Goal: Information Seeking & Learning: Learn about a topic

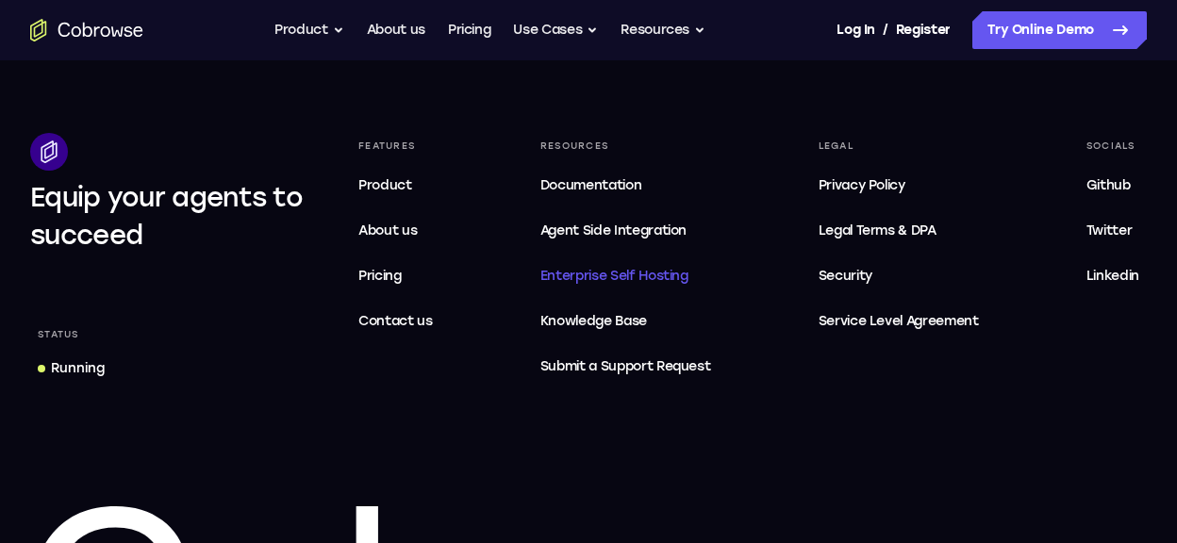
scroll to position [5855, 0]
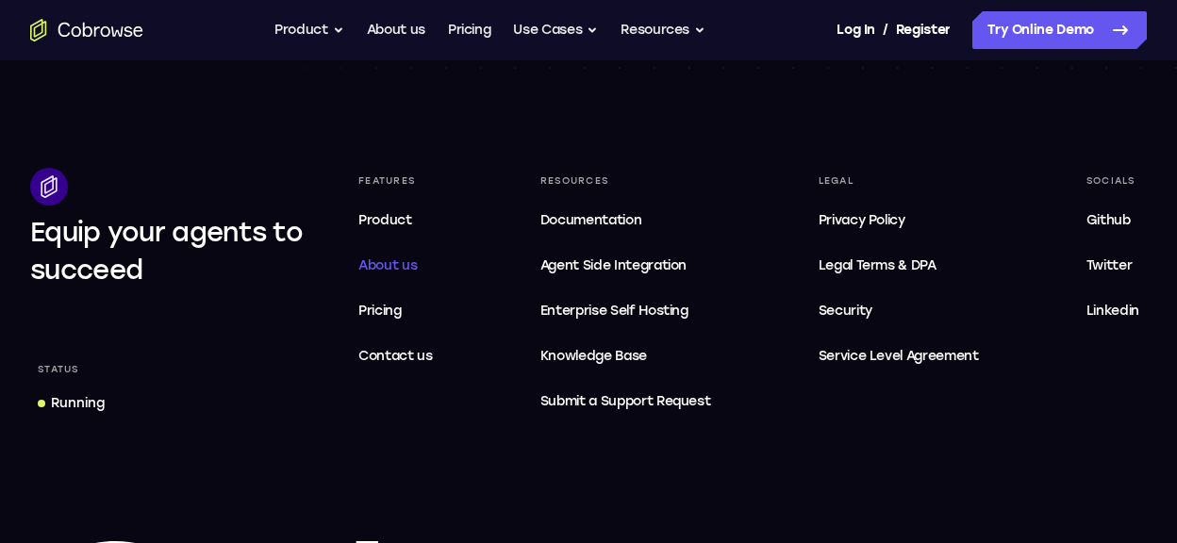
click at [373, 269] on span "About us" at bounding box center [387, 266] width 58 height 16
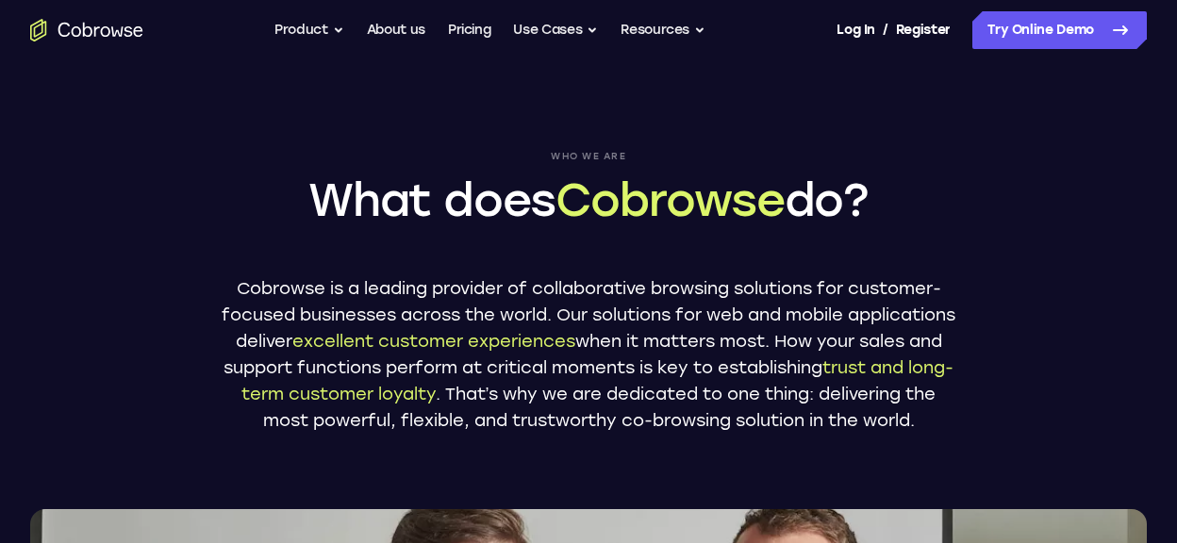
click at [114, 28] on icon "Go to the home page" at bounding box center [86, 30] width 113 height 23
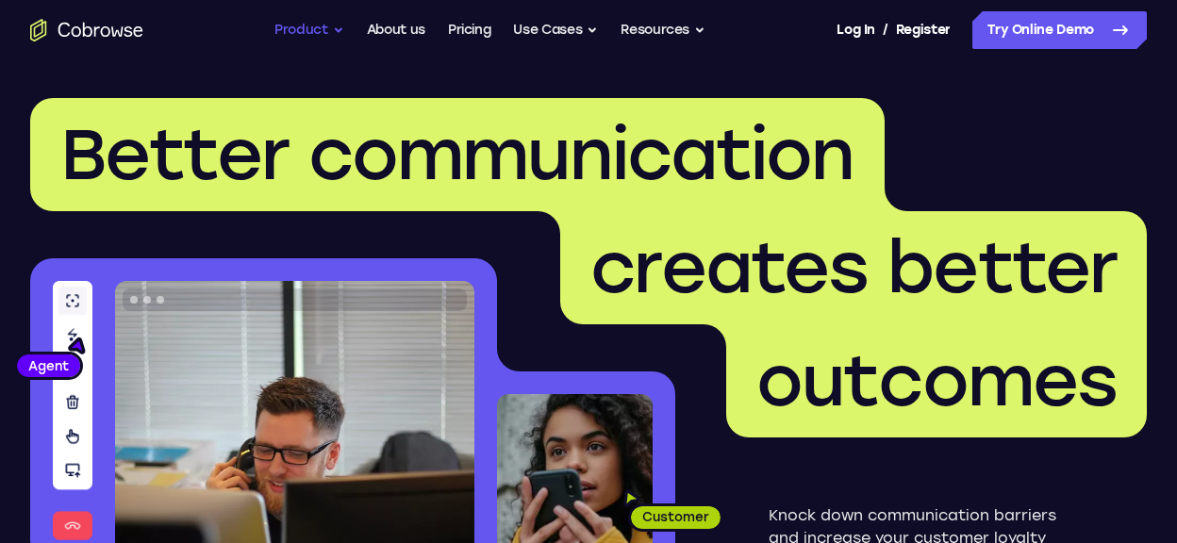
click at [303, 24] on button "Product" at bounding box center [310, 30] width 70 height 38
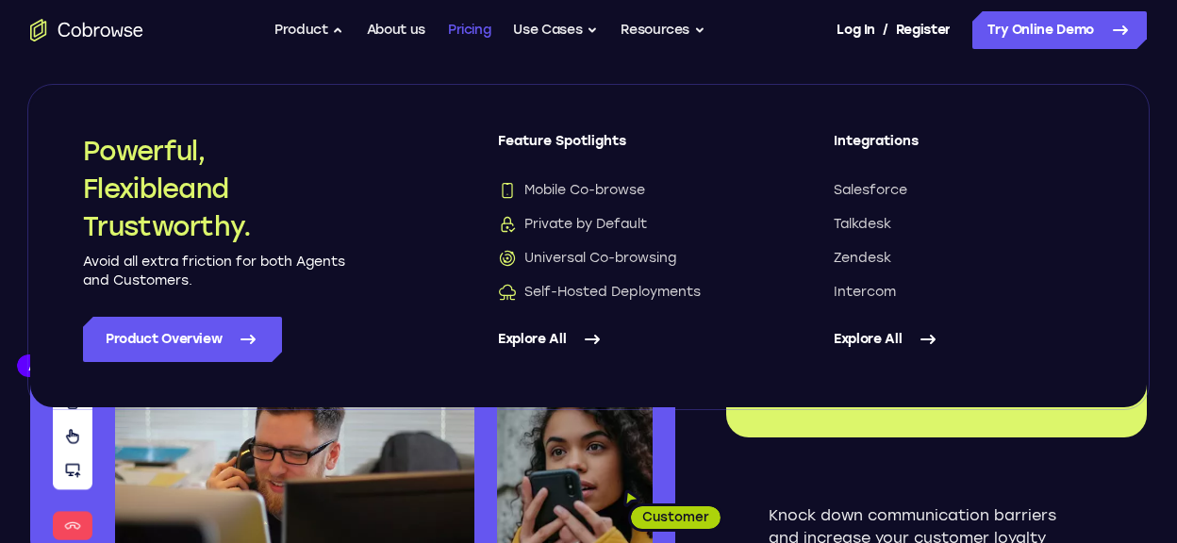
click at [467, 25] on link "Pricing" at bounding box center [469, 30] width 43 height 38
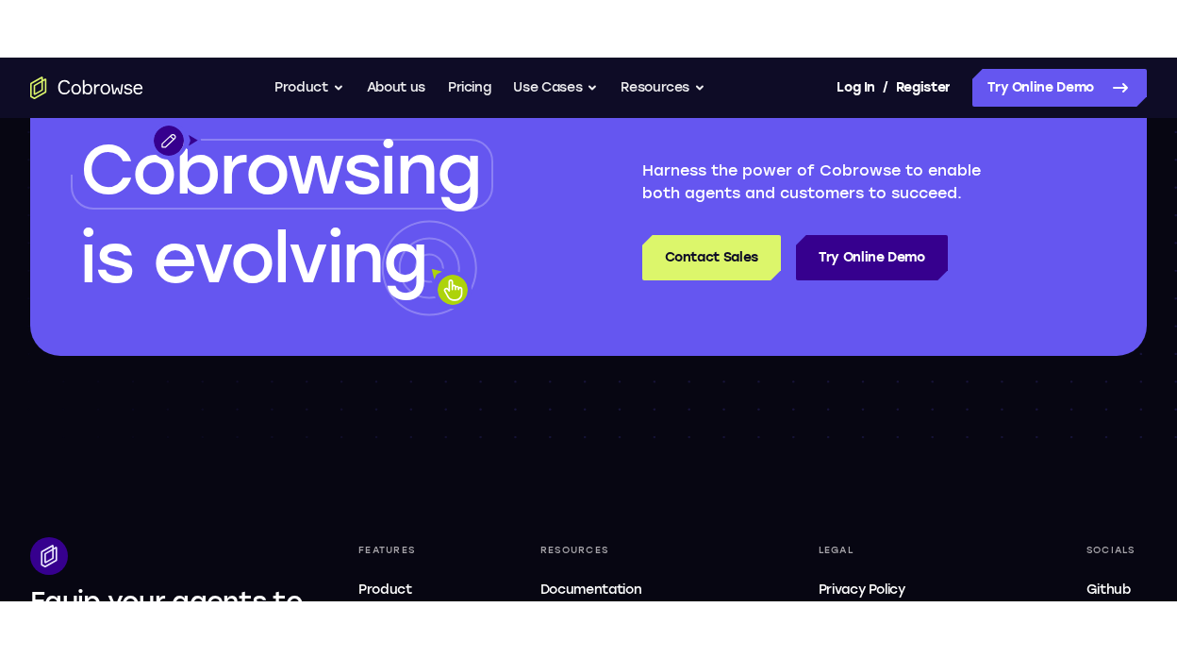
scroll to position [3302, 0]
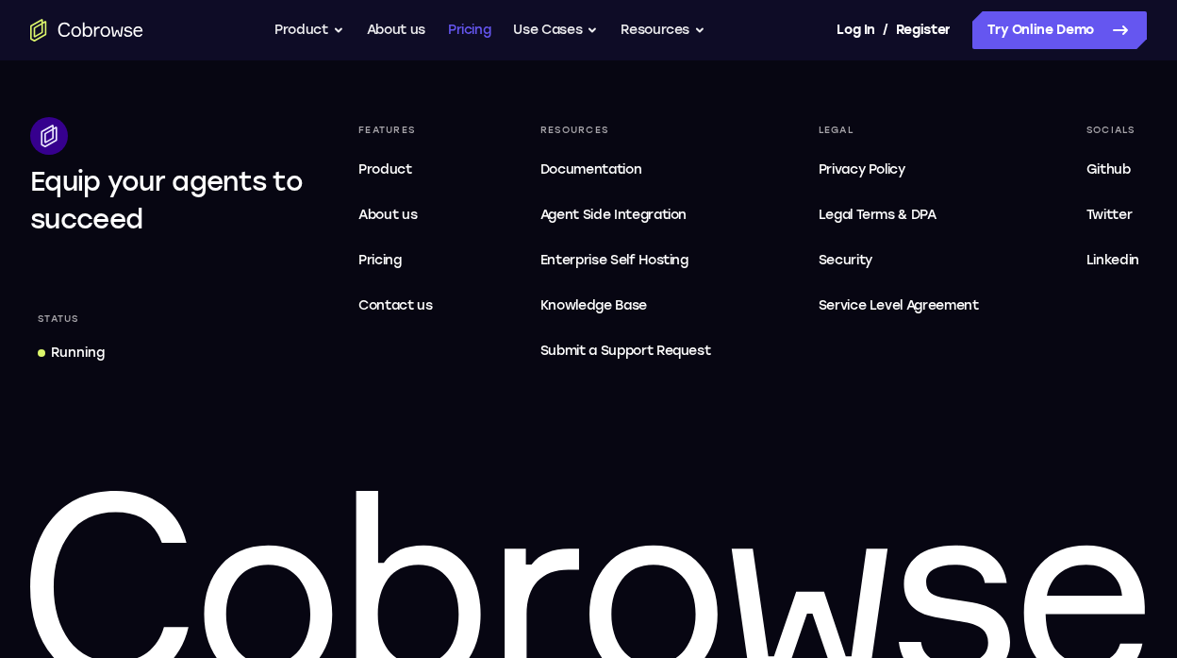
click at [460, 31] on link "Pricing" at bounding box center [469, 30] width 43 height 38
